Goal: Task Accomplishment & Management: Manage account settings

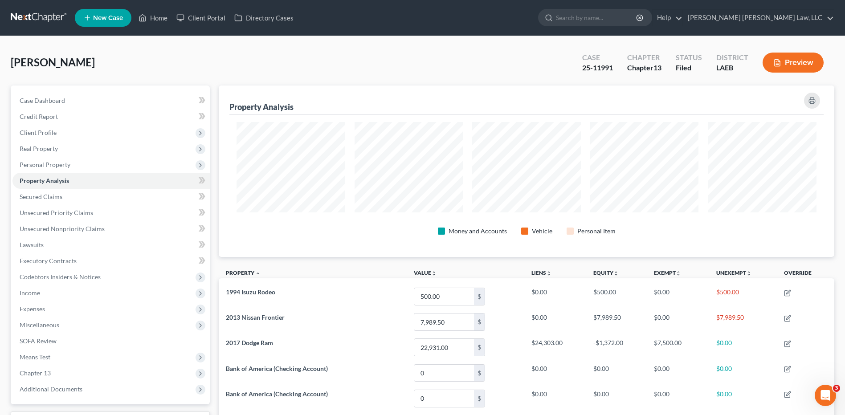
click at [35, 13] on link at bounding box center [39, 18] width 57 height 16
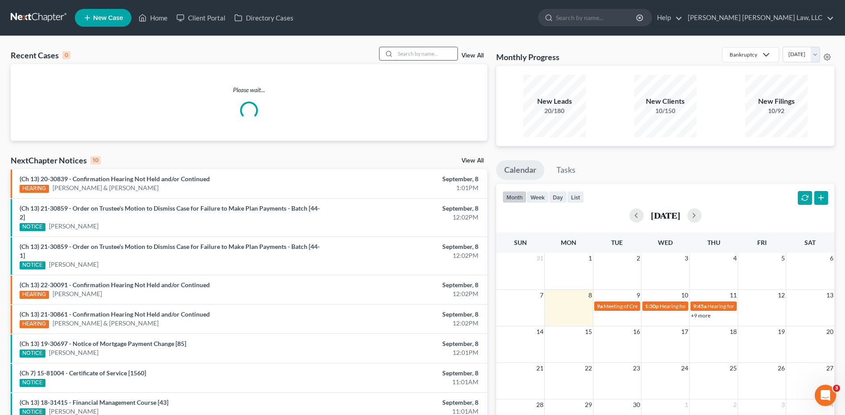
click at [433, 54] on input "search" at bounding box center [426, 53] width 62 height 13
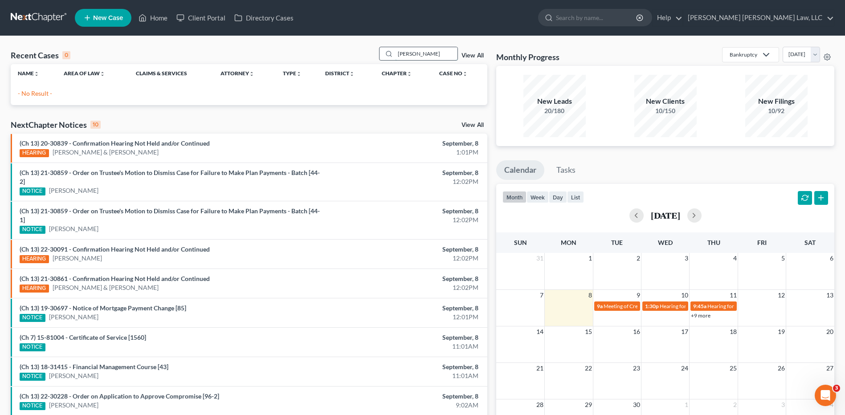
drag, startPoint x: 423, startPoint y: 53, endPoint x: 395, endPoint y: 53, distance: 27.6
click at [395, 53] on div "davis, tr" at bounding box center [418, 54] width 79 height 14
type input "davis, t"
click at [99, 15] on span "New Case" at bounding box center [108, 18] width 30 height 7
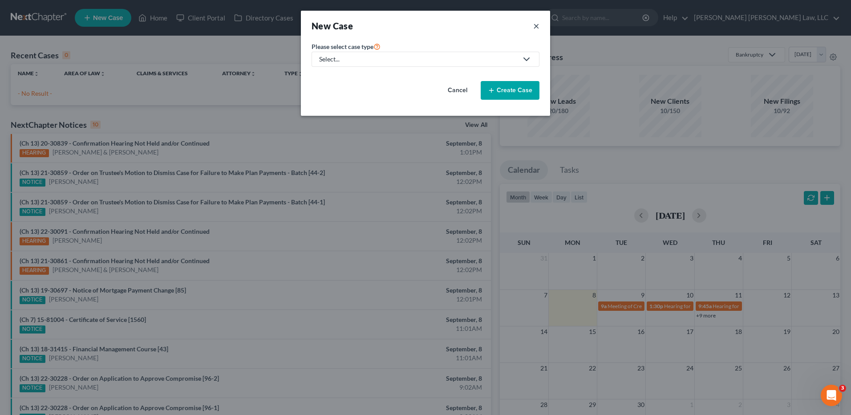
click at [536, 24] on button "×" at bounding box center [536, 26] width 6 height 12
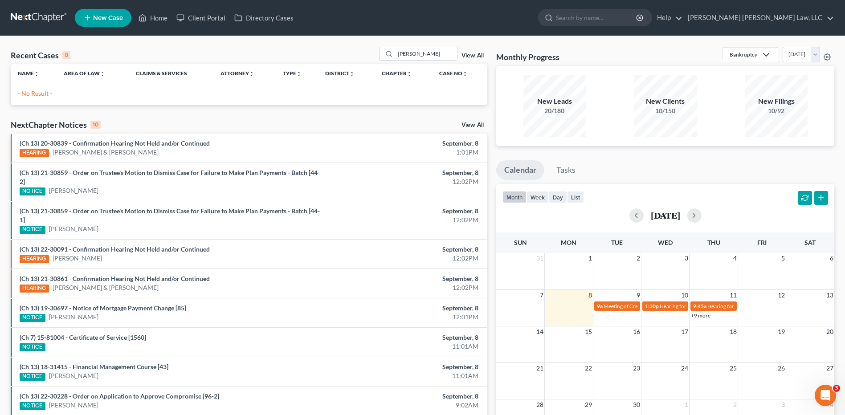
click at [23, 15] on link at bounding box center [39, 18] width 57 height 16
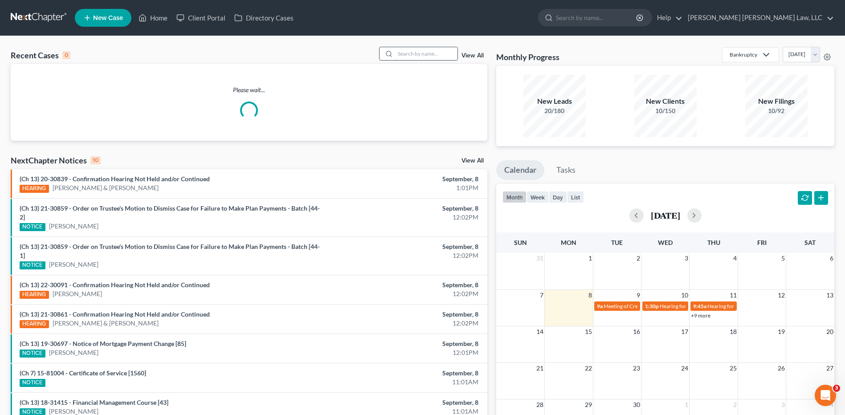
click at [423, 54] on input "search" at bounding box center [426, 53] width 62 height 13
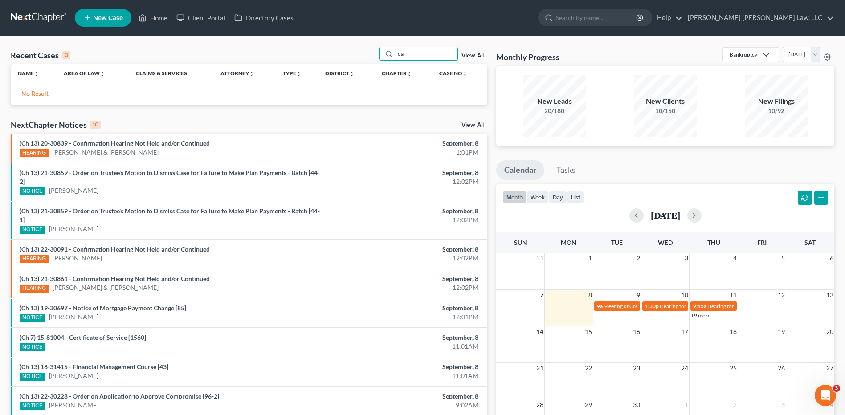
type input "d"
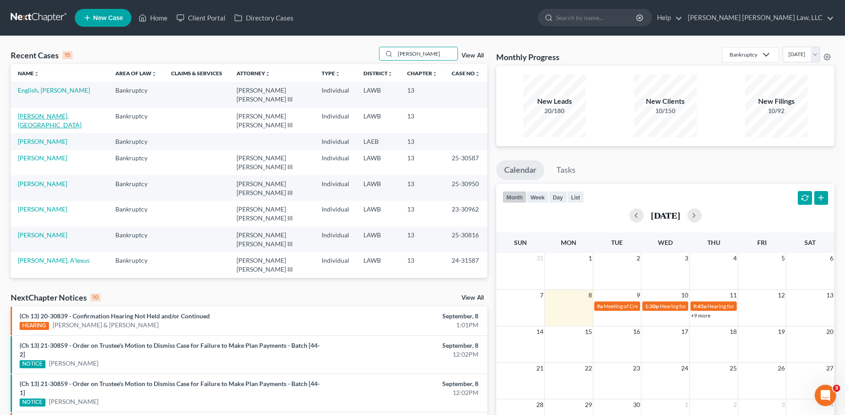
type input "davis"
click at [46, 112] on link "Davis, Trashala" at bounding box center [50, 120] width 64 height 16
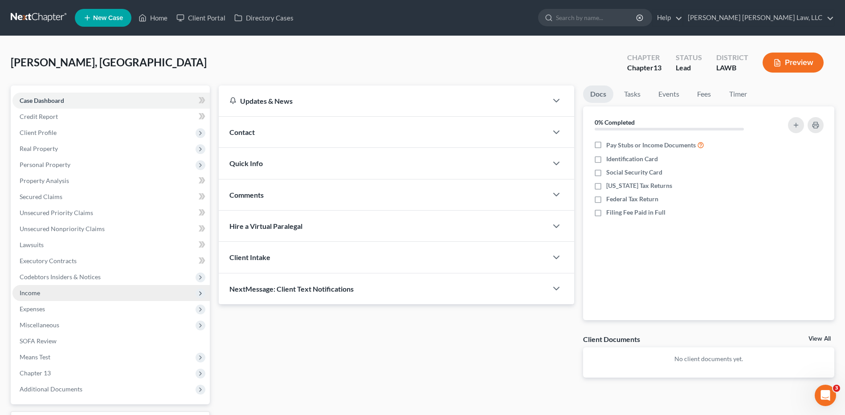
click at [27, 296] on span "Income" at bounding box center [30, 293] width 20 height 8
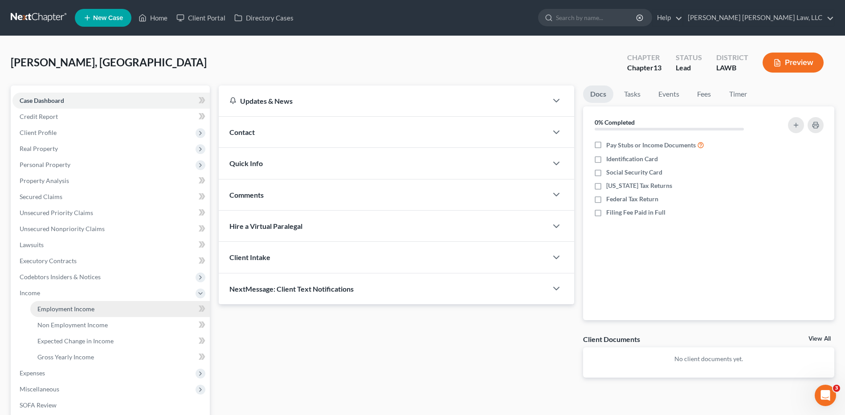
click at [50, 309] on span "Employment Income" at bounding box center [65, 309] width 57 height 8
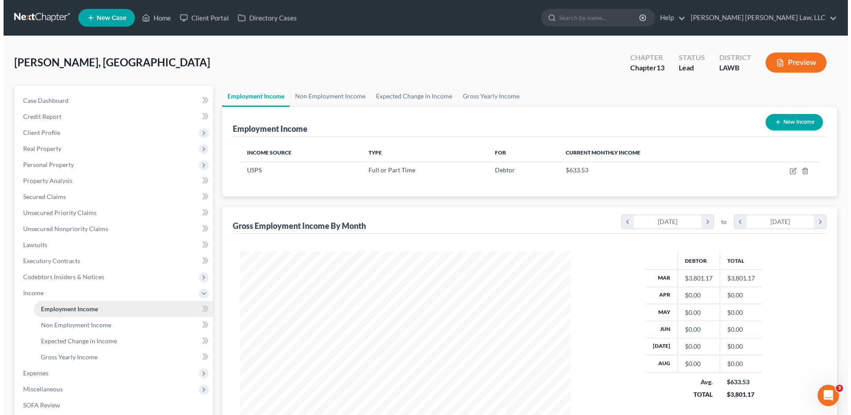
scroll to position [165, 348]
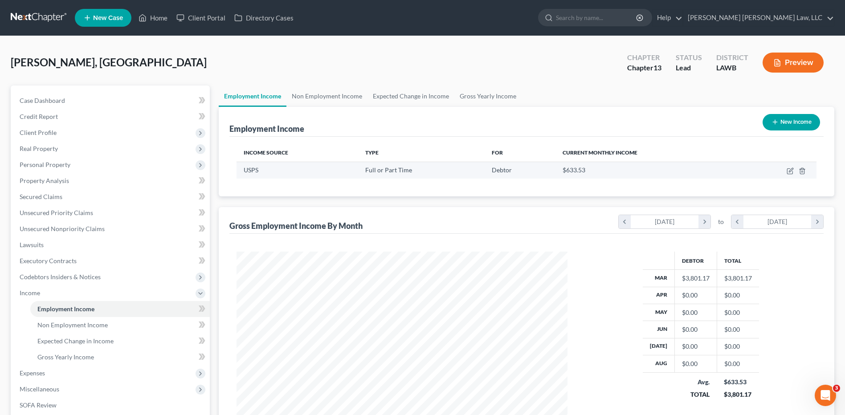
click at [785, 172] on td at bounding box center [778, 170] width 77 height 17
click at [787, 170] on icon "button" at bounding box center [789, 171] width 5 height 5
select select "0"
select select "19"
select select "2"
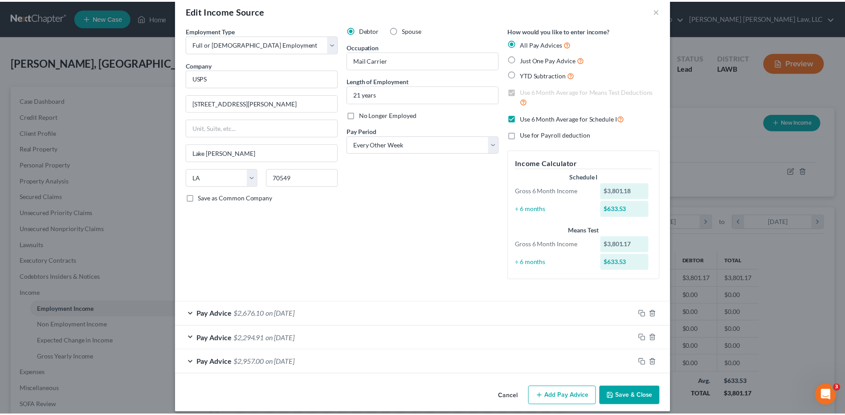
scroll to position [24, 0]
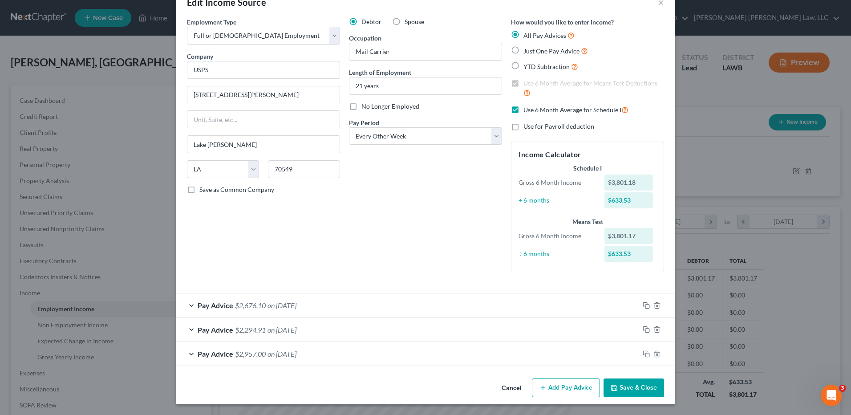
click at [633, 383] on button "Save & Close" at bounding box center [634, 387] width 61 height 19
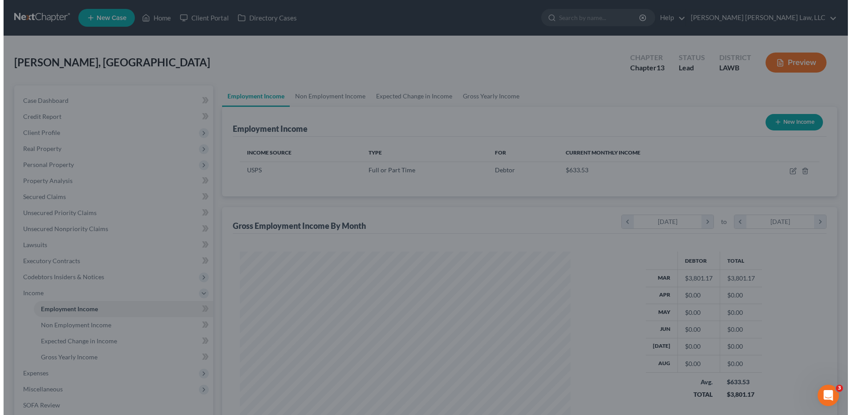
scroll to position [445056, 444873]
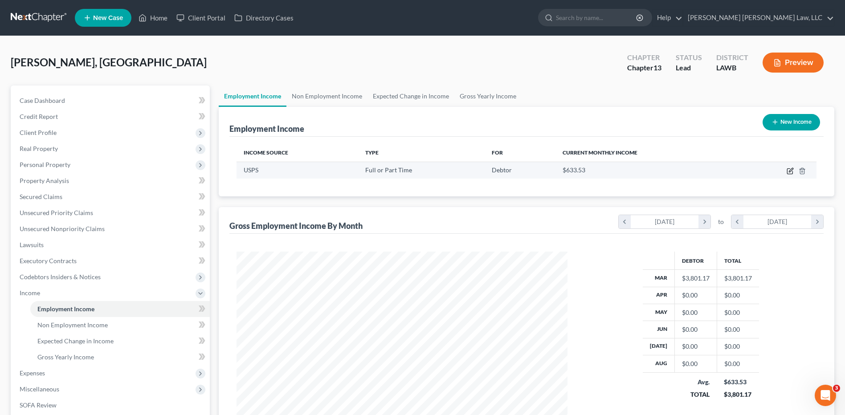
click at [791, 171] on icon "button" at bounding box center [790, 170] width 4 height 4
select select "0"
select select "19"
select select "2"
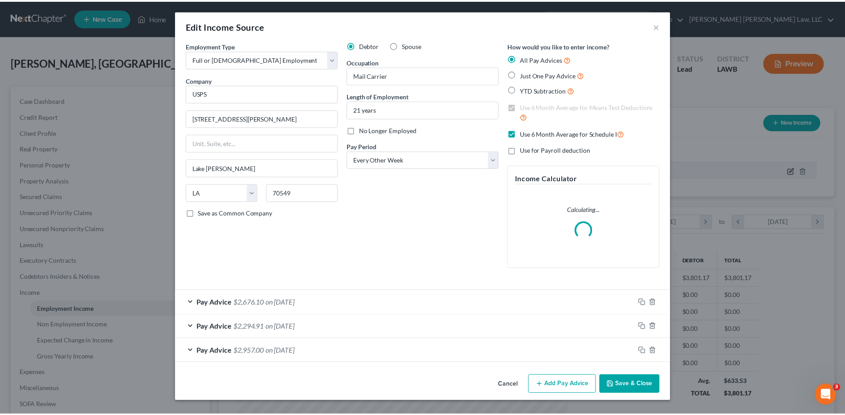
scroll to position [167, 352]
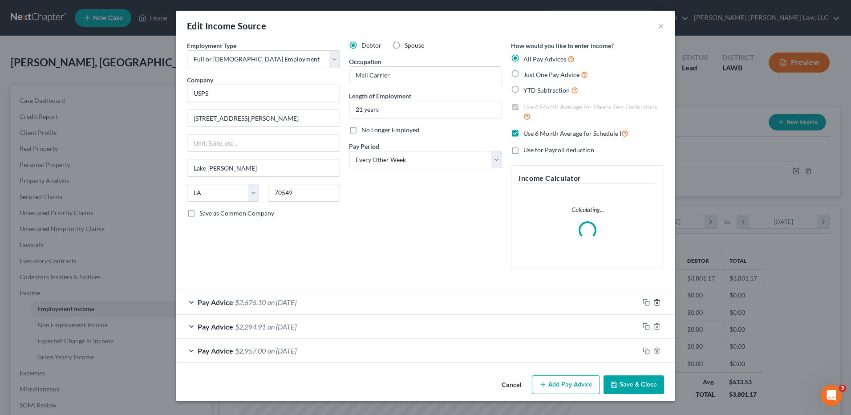
click at [654, 304] on icon "button" at bounding box center [657, 302] width 7 height 7
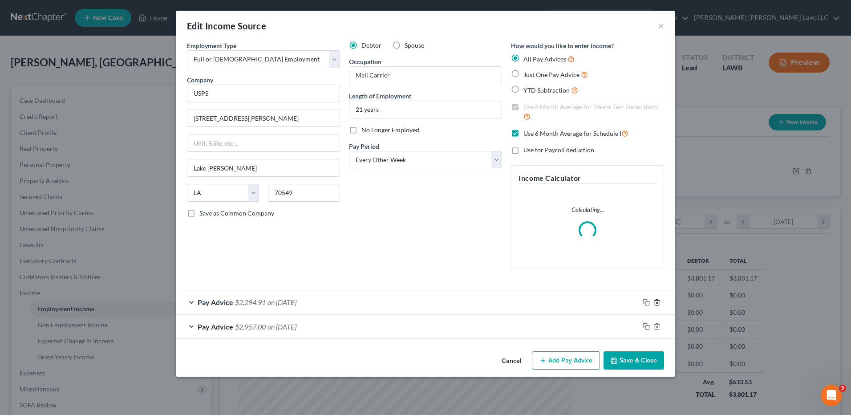
click at [654, 304] on icon "button" at bounding box center [657, 302] width 7 height 7
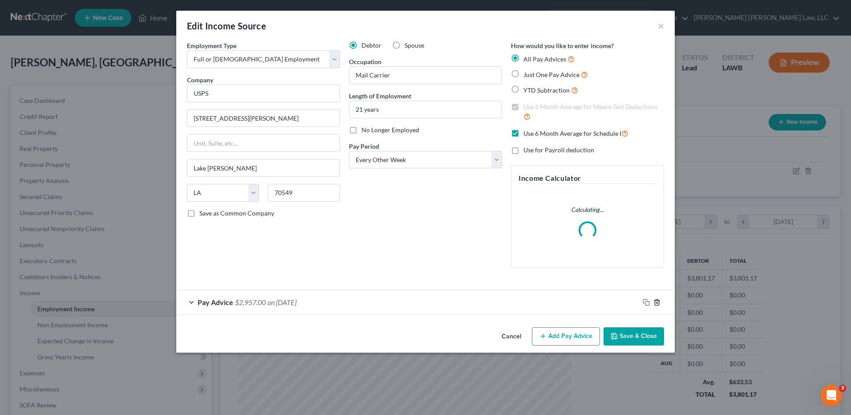
click at [657, 304] on line "button" at bounding box center [657, 303] width 0 height 2
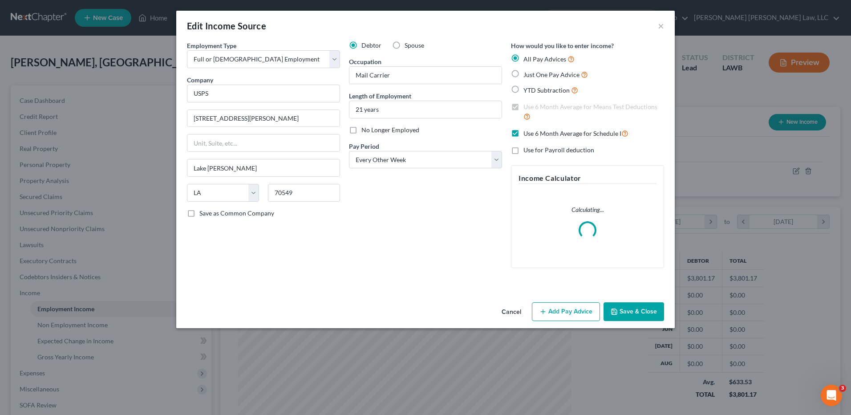
click at [642, 311] on button "Save & Close" at bounding box center [634, 311] width 61 height 19
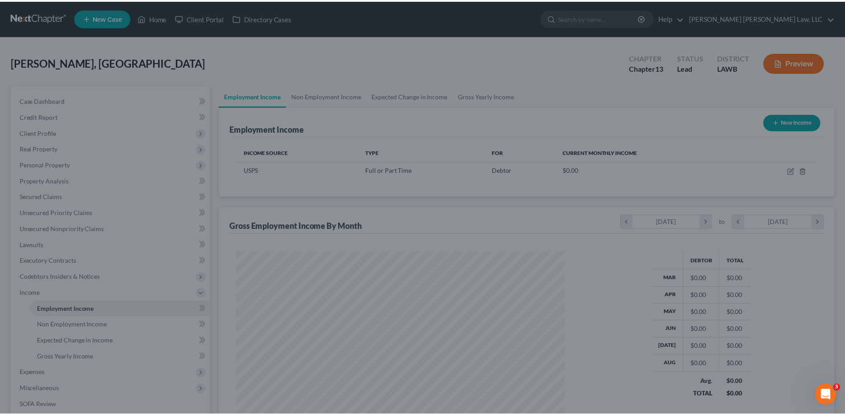
scroll to position [445056, 444873]
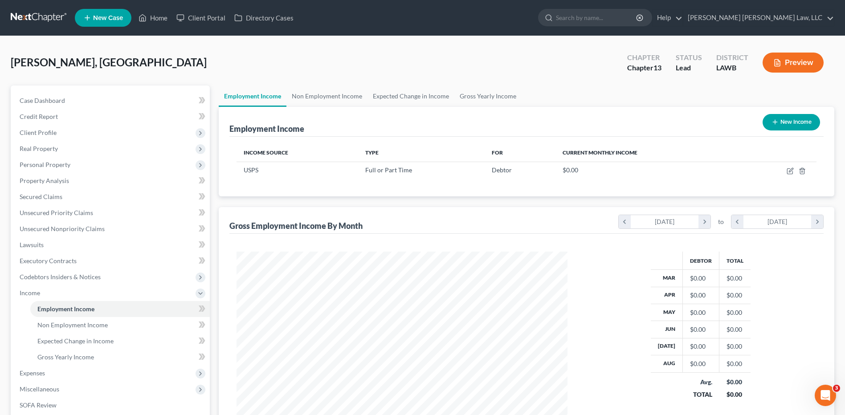
click at [38, 15] on link at bounding box center [39, 18] width 57 height 16
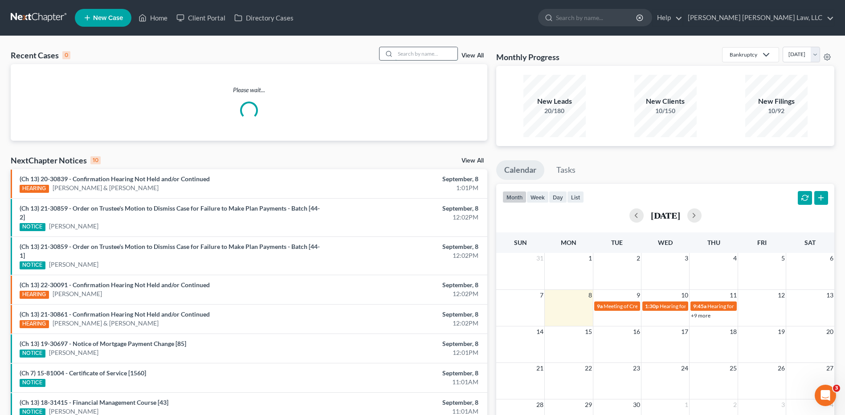
click at [405, 49] on input "search" at bounding box center [426, 53] width 62 height 13
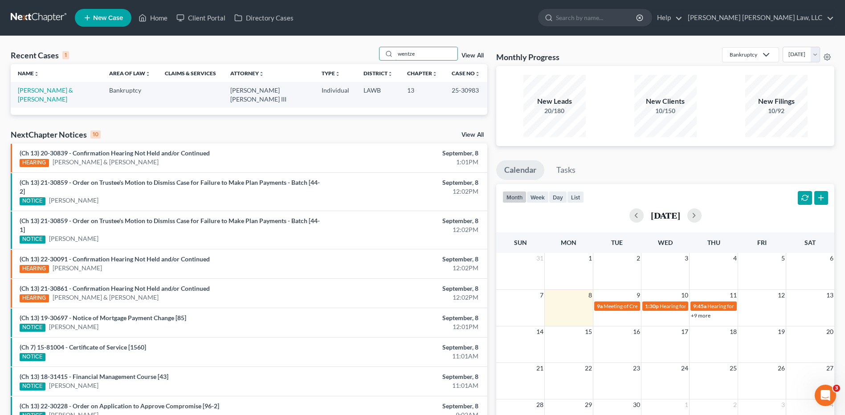
type input "wentze"
